Goal: Navigation & Orientation: Understand site structure

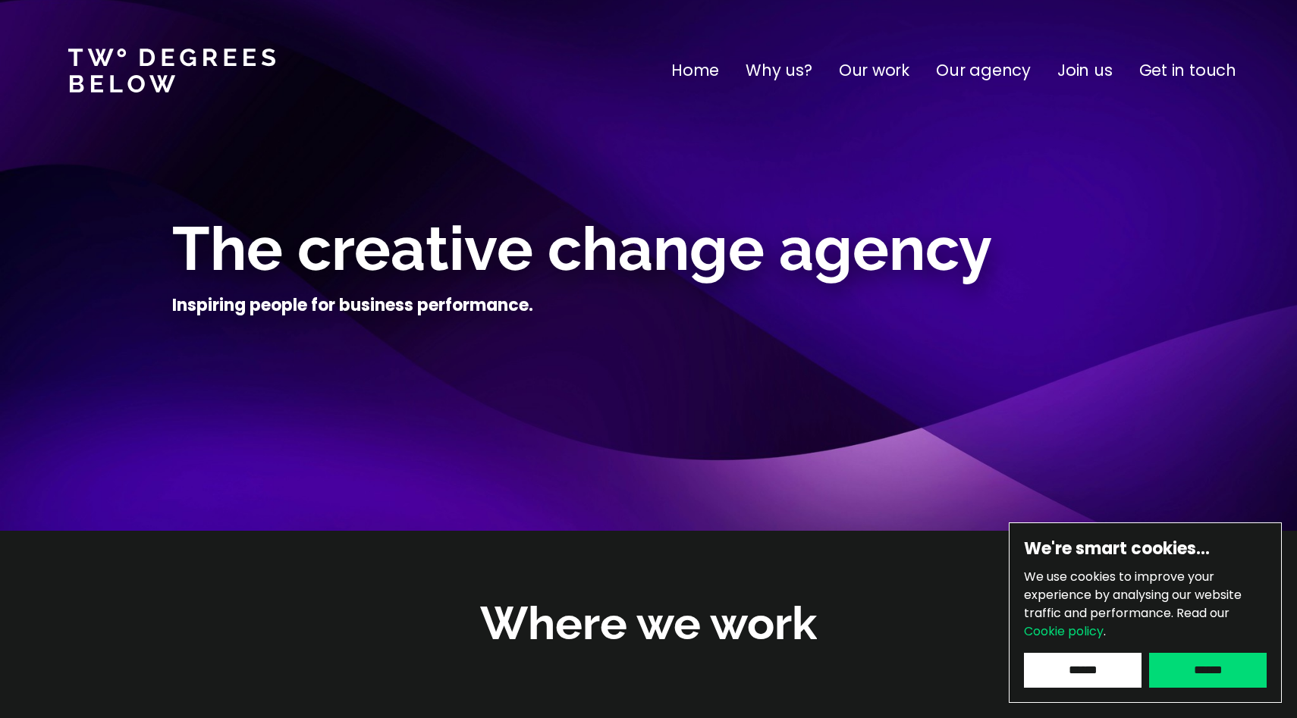
scroll to position [14, 0]
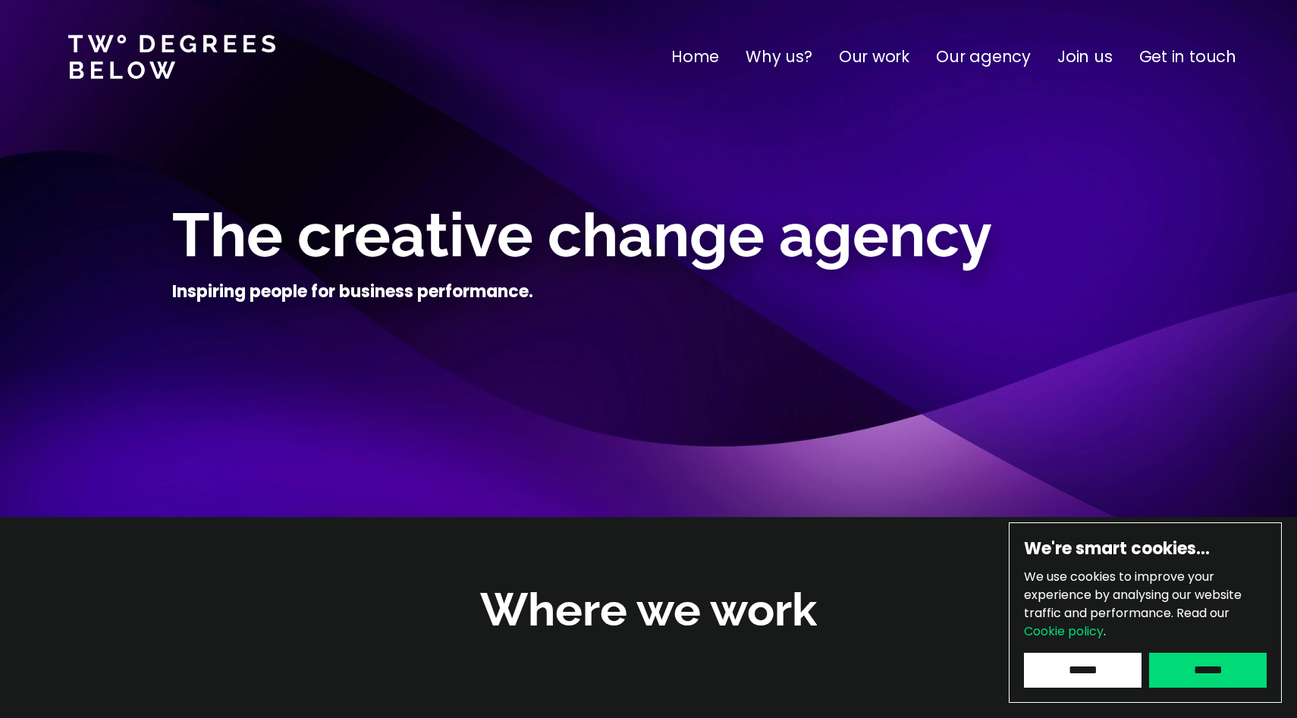
click at [1196, 667] on input "******" at bounding box center [1208, 670] width 118 height 35
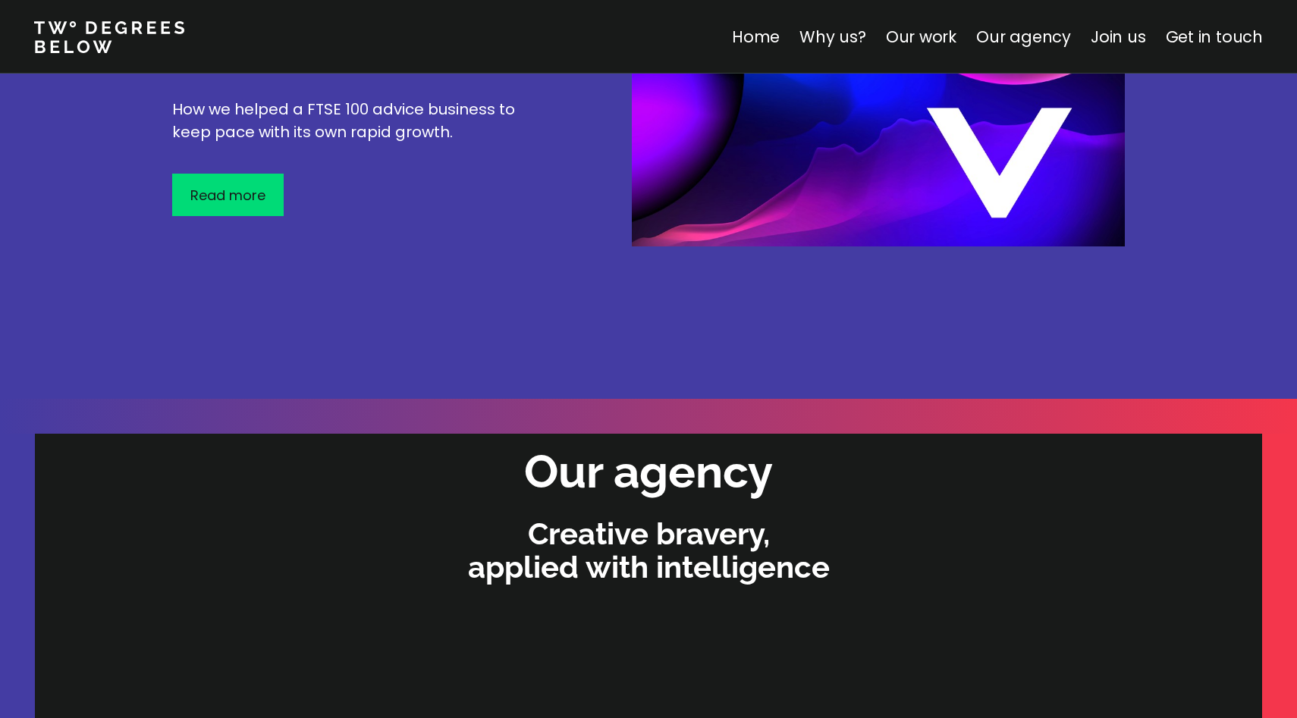
scroll to position [2668, 0]
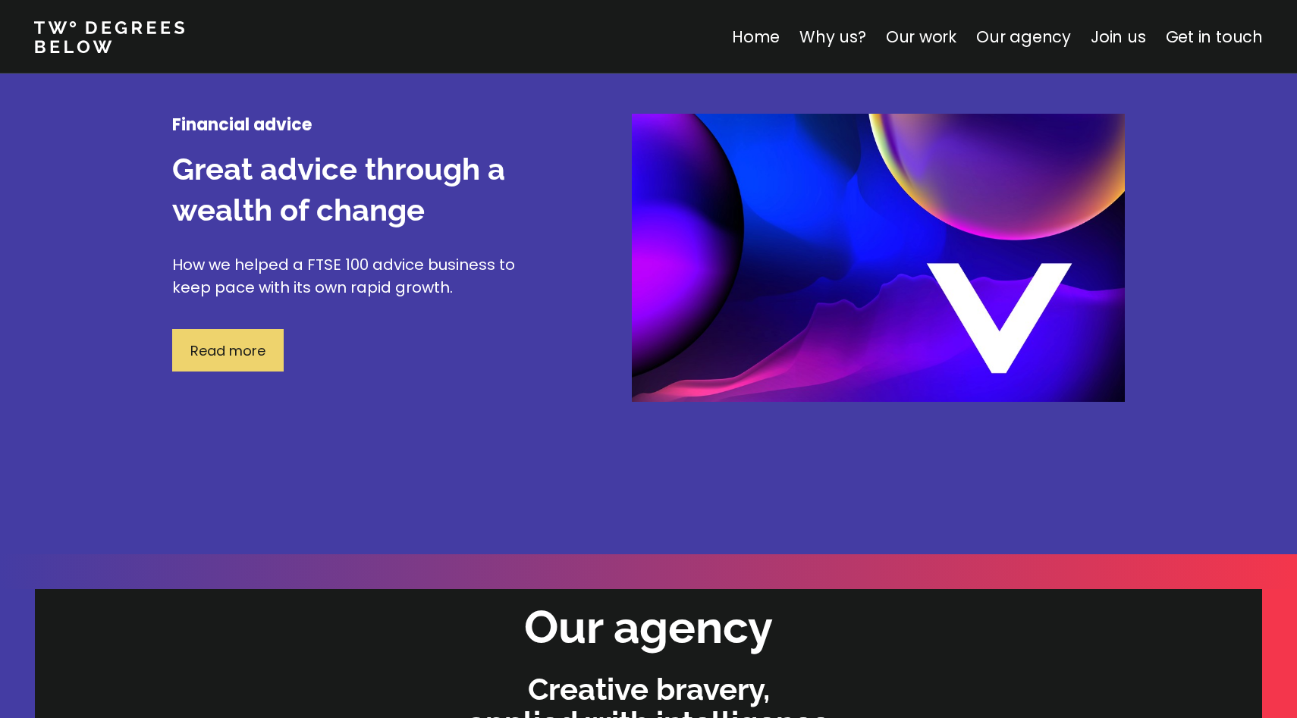
click at [232, 350] on p "Read more" at bounding box center [227, 351] width 75 height 20
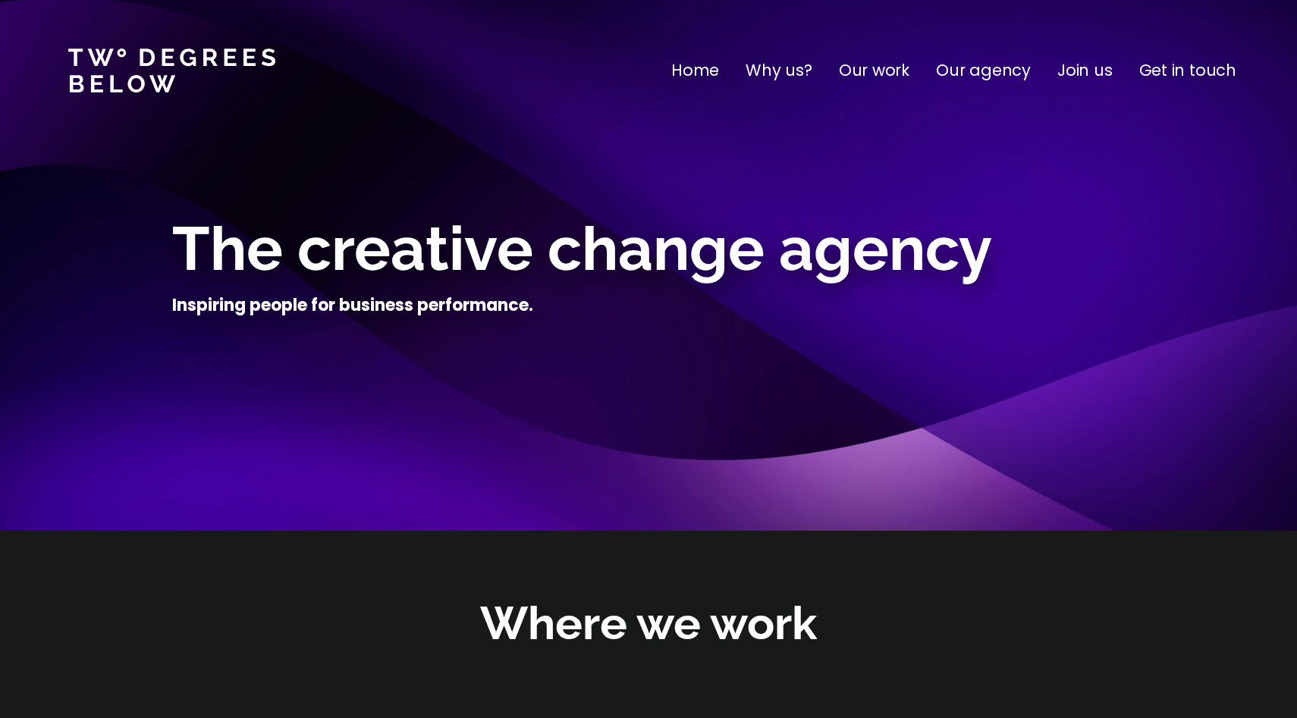
click at [699, 65] on p "Home" at bounding box center [695, 70] width 48 height 24
click at [788, 72] on p "Why us?" at bounding box center [779, 70] width 67 height 24
click at [869, 63] on p "Our work" at bounding box center [874, 70] width 71 height 24
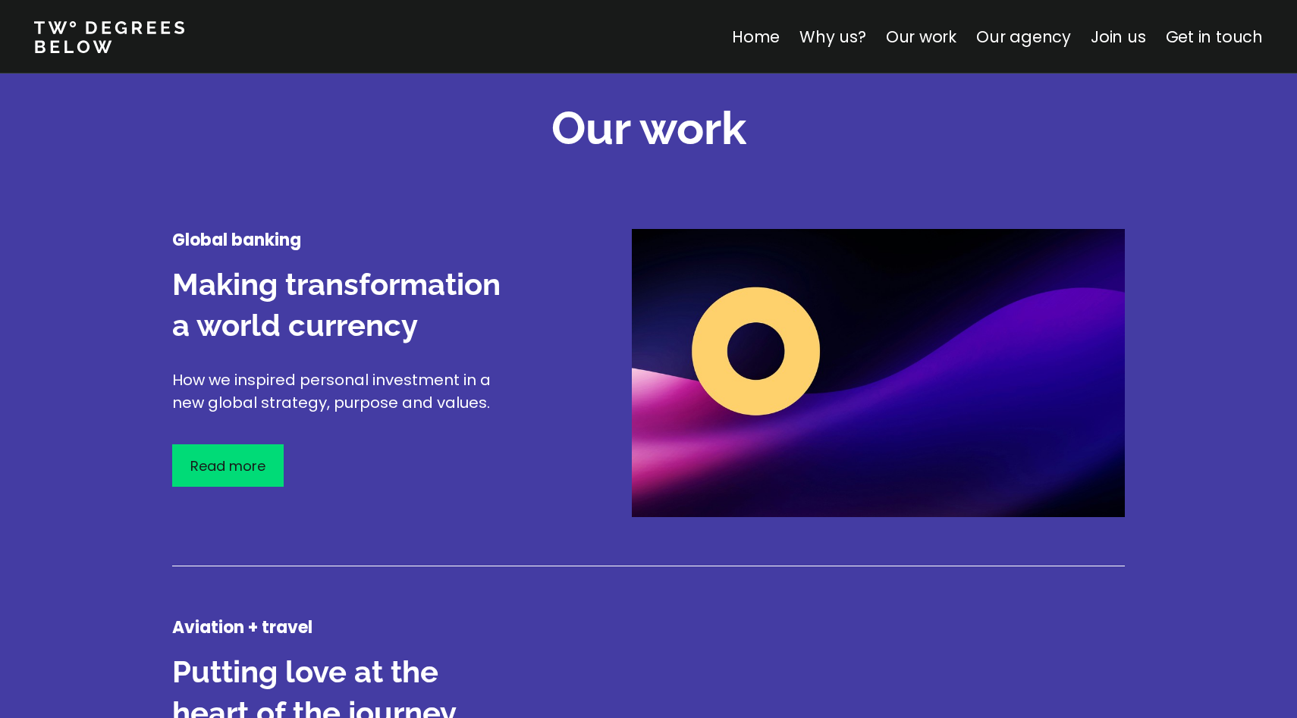
scroll to position [1774, 0]
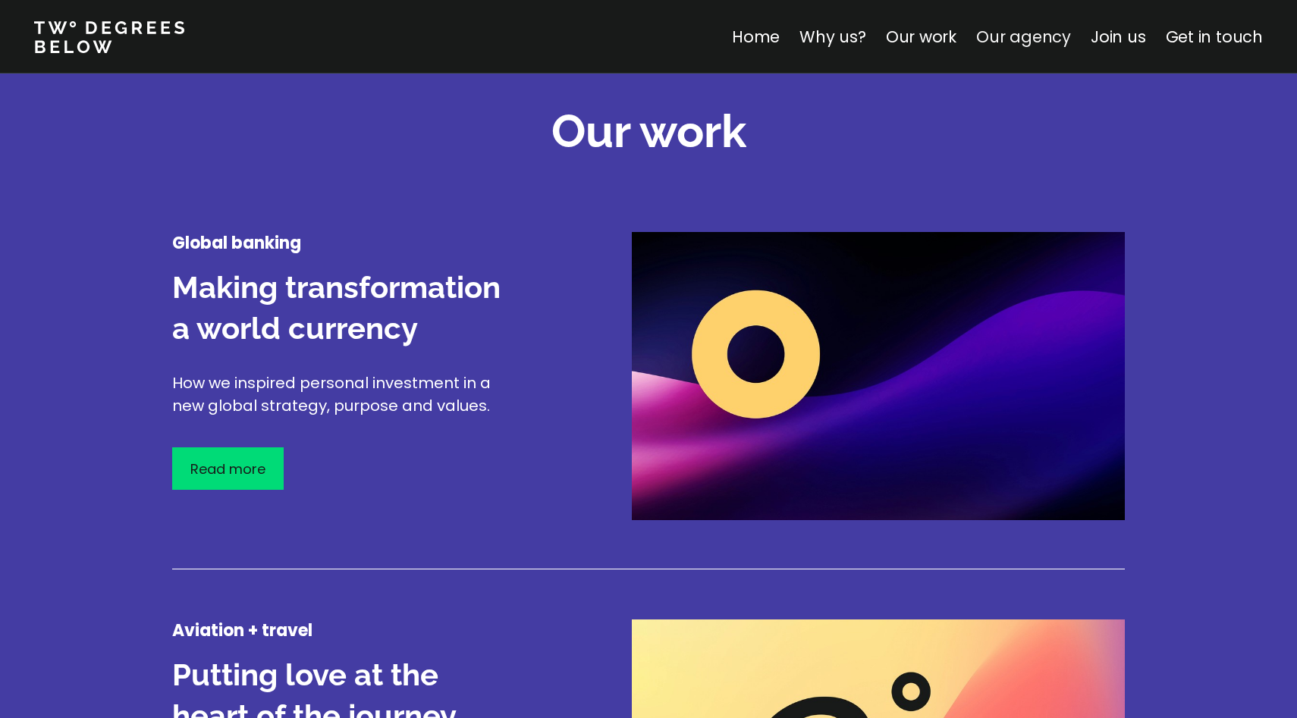
click at [1035, 41] on link "Our agency" at bounding box center [1023, 37] width 95 height 22
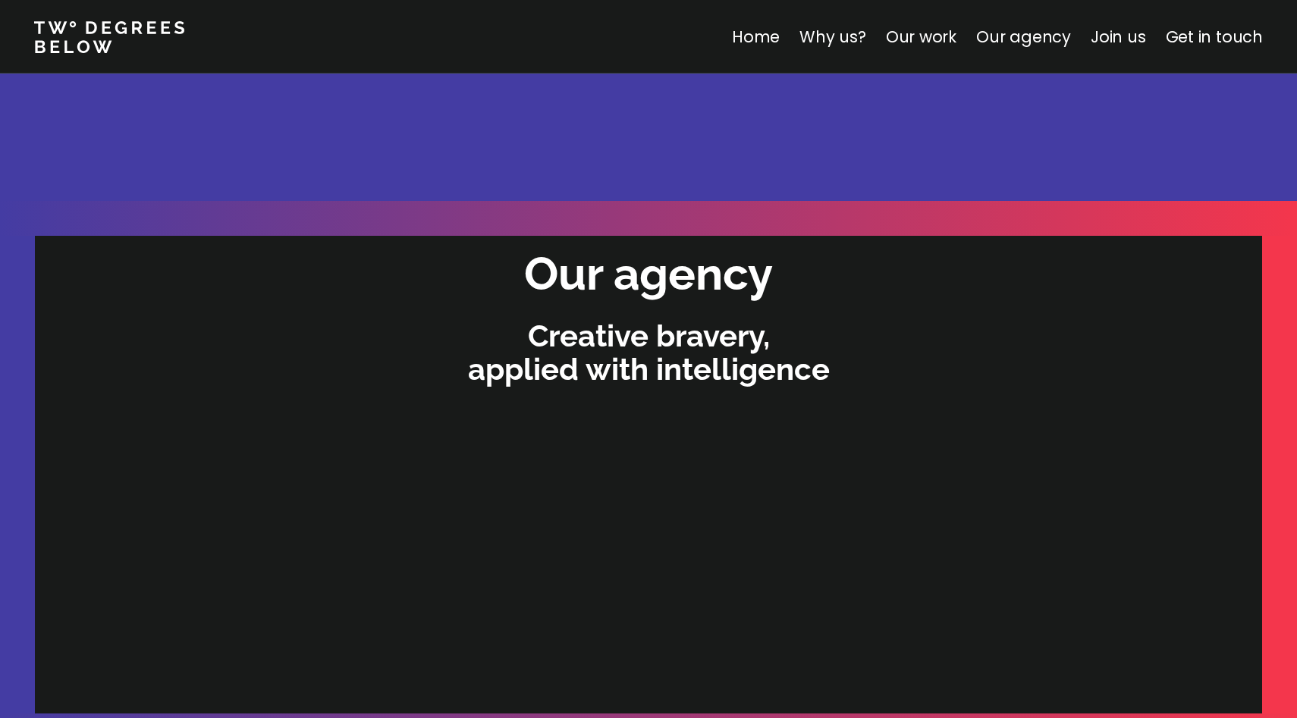
scroll to position [2407, 0]
